Goal: Contribute content

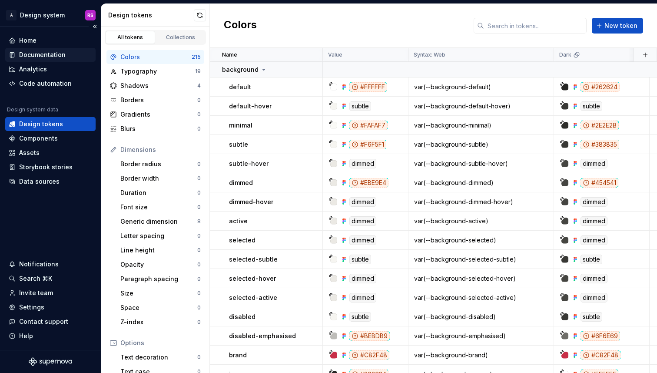
click at [47, 58] on div "Documentation" at bounding box center [42, 54] width 47 height 9
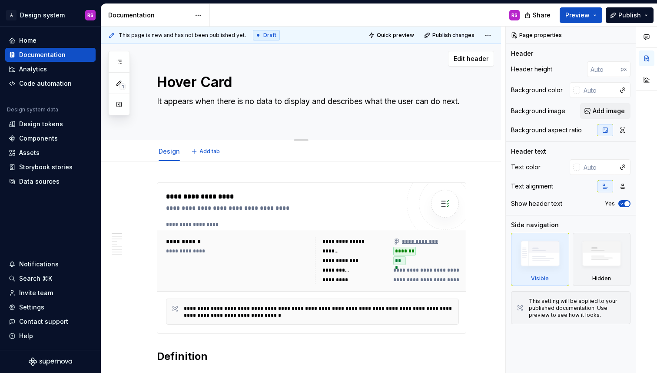
click at [212, 107] on textarea "It appears when there is no data to display and describes what the user can do …" at bounding box center [310, 106] width 310 height 24
type textarea "*"
